Goal: Transaction & Acquisition: Purchase product/service

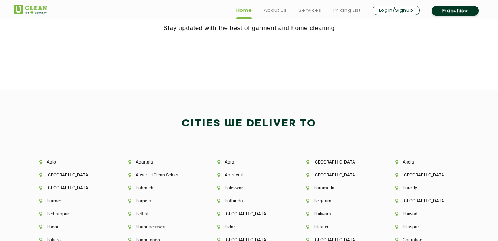
scroll to position [1480, 0]
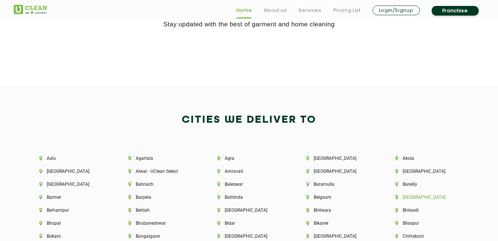
click at [405, 198] on li "[GEOGRAPHIC_DATA]" at bounding box center [427, 197] width 64 height 5
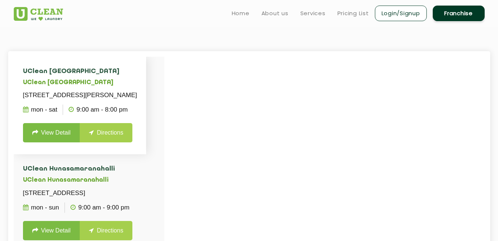
click at [146, 73] on li "UClean Bhartiya city UClean Bhartiya city 6/2,Ground Floor, Tower-5, Nikoo Home…" at bounding box center [80, 105] width 133 height 97
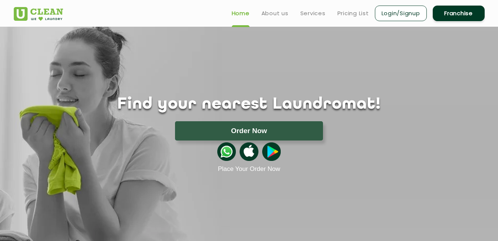
scroll to position [1001, 0]
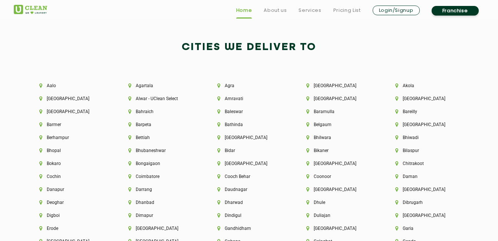
scroll to position [1618, 0]
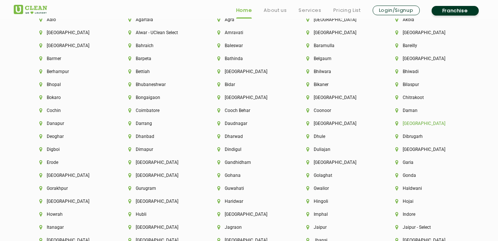
click at [407, 125] on li "[GEOGRAPHIC_DATA]" at bounding box center [427, 123] width 64 height 5
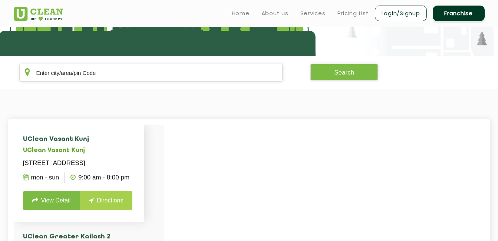
click at [145, 146] on li "UClean Vasant Kunj [STREET_ADDRESS] Mon - Sun 9:00 AM - 8:00 PM View Detail Dir…" at bounding box center [79, 173] width 131 height 97
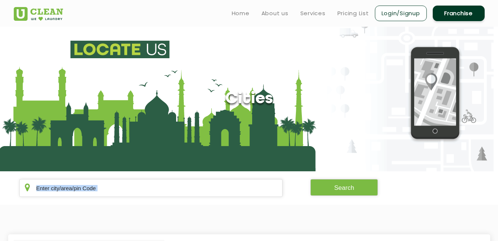
drag, startPoint x: 163, startPoint y: 146, endPoint x: 433, endPoint y: -27, distance: 321.3
click at [433, 0] on html "Home About us Services Pricing List Login/Signup Franchise Home About us Franch…" at bounding box center [249, 120] width 498 height 241
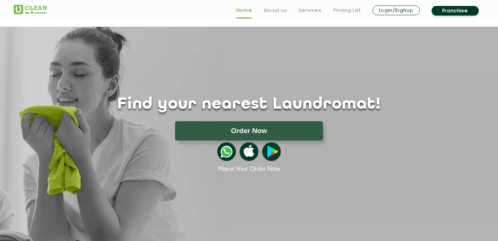
scroll to position [1140, 0]
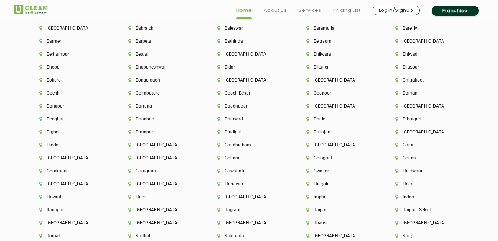
scroll to position [2101, 0]
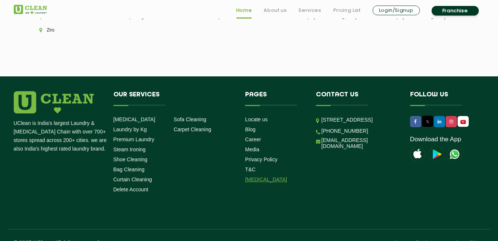
click at [250, 176] on link "[MEDICAL_DATA]" at bounding box center [266, 179] width 42 height 6
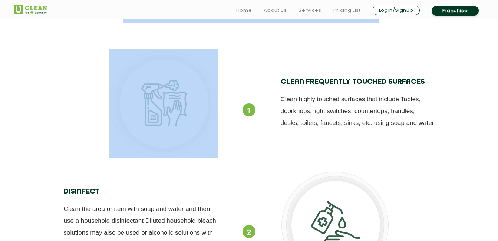
drag, startPoint x: 250, startPoint y: 165, endPoint x: 294, endPoint y: 256, distance: 100.8
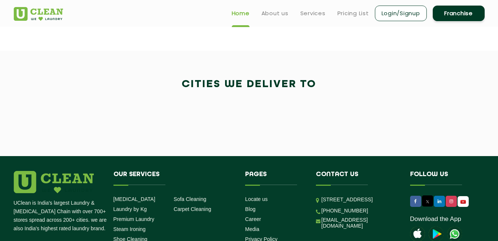
scroll to position [295, 0]
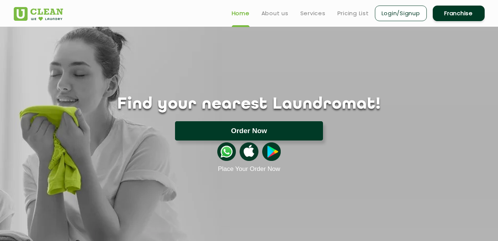
click at [245, 136] on button "Order Now" at bounding box center [249, 130] width 148 height 19
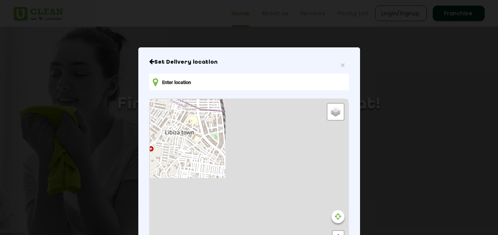
scroll to position [29, 0]
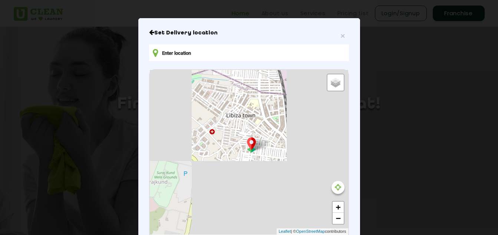
drag, startPoint x: 163, startPoint y: 116, endPoint x: 127, endPoint y: 48, distance: 77.1
click at [127, 48] on div "× Set Delivery location Default Satellite + − Leaflet | © OpenStreetMap contrib…" at bounding box center [249, 117] width 498 height 235
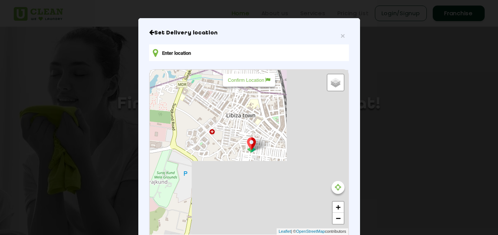
click at [193, 57] on input "text" at bounding box center [248, 52] width 199 height 17
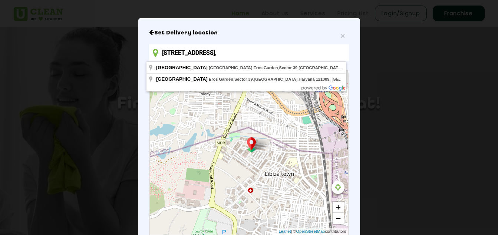
scroll to position [0, 0]
type input "46"
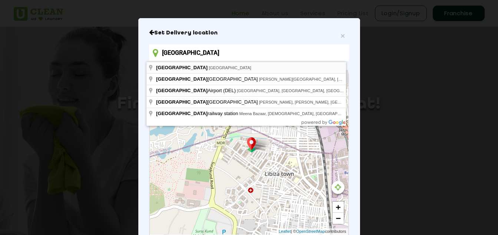
type input "Delhi, India"
